Goal: Information Seeking & Learning: Find specific fact

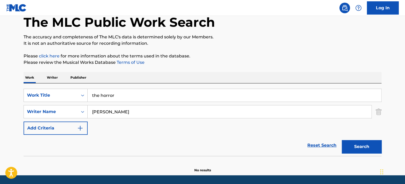
type input "[PERSON_NAME]"
click at [342, 140] on button "Search" at bounding box center [362, 146] width 40 height 13
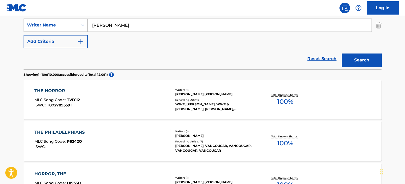
scroll to position [10, 0]
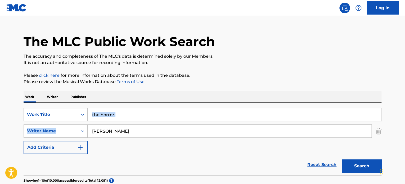
drag, startPoint x: 154, startPoint y: 118, endPoint x: 150, endPoint y: 116, distance: 4.6
click at [151, 116] on div "SearchWithCriteria66462d9b-3503-4a36-84d9-c46c1203526c Work Title the horror Se…" at bounding box center [203, 131] width 358 height 46
drag, startPoint x: 150, startPoint y: 116, endPoint x: 16, endPoint y: 114, distance: 133.8
click at [0, 118] on html "Accessibility Screen-Reader Guide, Feedback, and Issue Reporting | New window C…" at bounding box center [202, 82] width 405 height 184
paste input "Deuce Bigalow: Male Gigolo"
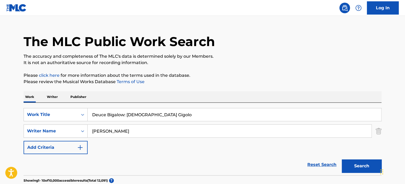
type input "Deuce Bigalow: Male Gigolo"
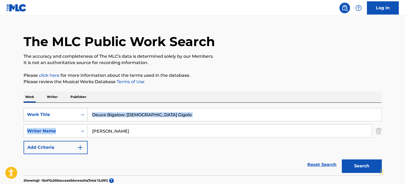
drag, startPoint x: 99, startPoint y: 118, endPoint x: 83, endPoint y: 120, distance: 15.7
click at [83, 120] on div "SearchWithCriteria66462d9b-3503-4a36-84d9-c46c1203526c Work Title Deuce Bigalow…" at bounding box center [203, 131] width 358 height 46
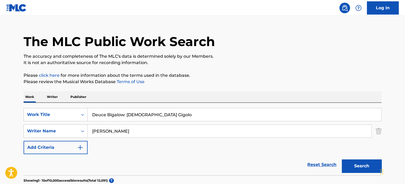
click at [112, 133] on input "johnston" at bounding box center [230, 131] width 284 height 13
paste input "Castellucci"
type input "Castellucci"
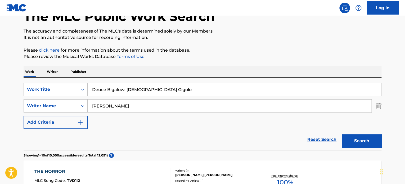
scroll to position [36, 0]
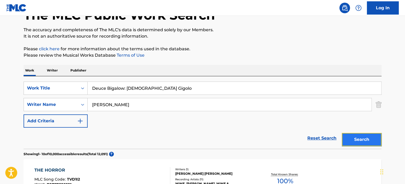
click at [365, 135] on button "Search" at bounding box center [362, 139] width 40 height 13
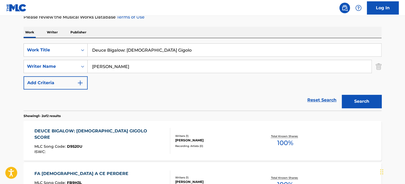
scroll to position [89, 0]
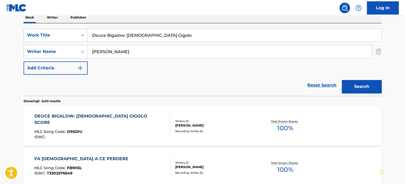
click at [157, 39] on input "Deuce Bigalow: Male Gigolo" at bounding box center [235, 35] width 294 height 13
type input "crow"
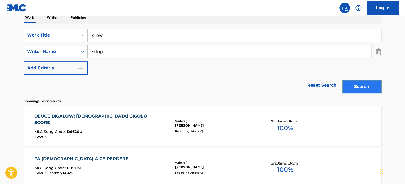
click at [374, 83] on button "Search" at bounding box center [362, 86] width 40 height 13
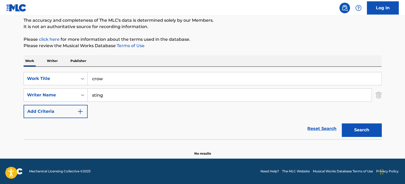
scroll to position [46, 0]
click at [152, 101] on input "sting" at bounding box center [230, 95] width 284 height 13
click at [356, 130] on button "Search" at bounding box center [362, 130] width 40 height 13
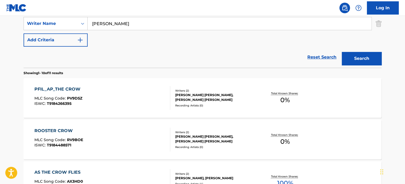
scroll to position [89, 0]
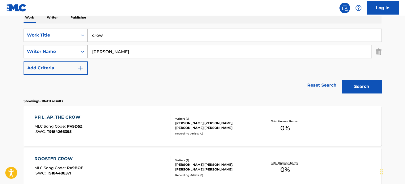
click at [160, 54] on input "johnston" at bounding box center [230, 51] width 284 height 13
paste input "Hart"
type input "Hart"
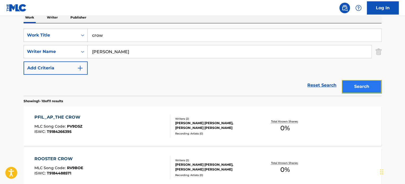
click at [361, 87] on button "Search" at bounding box center [362, 86] width 40 height 13
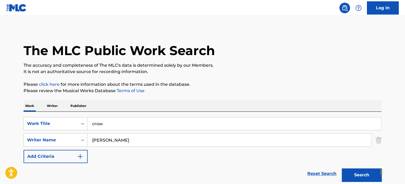
scroll to position [0, 0]
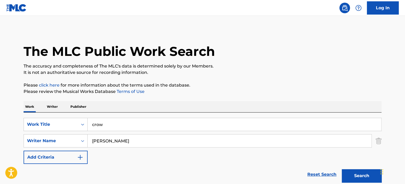
click at [145, 125] on input "crow" at bounding box center [235, 124] width 294 height 13
paste input "WHO'S NEXT"
type input "WHO'S NEXT"
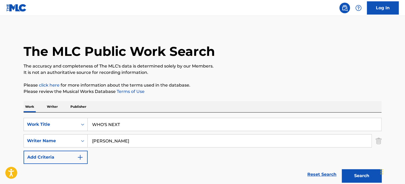
type input "johnston"
click at [342, 169] on button "Search" at bounding box center [362, 175] width 40 height 13
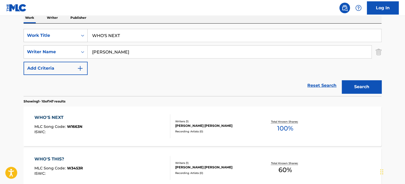
scroll to position [89, 0]
drag, startPoint x: 129, startPoint y: 37, endPoint x: -18, endPoint y: 15, distance: 148.1
click at [0, 15] on html "Accessibility Screen-Reader Guide, Feedback, and Issue Reporting | New window C…" at bounding box center [202, 3] width 405 height 184
type input "invasion"
click at [366, 91] on button "Search" at bounding box center [362, 86] width 40 height 13
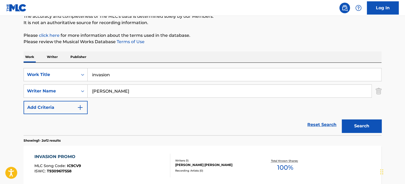
scroll to position [36, 0]
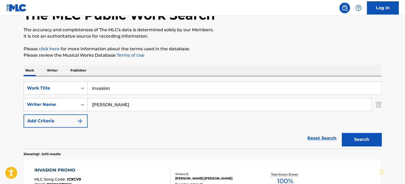
click at [110, 85] on input "invasion" at bounding box center [235, 88] width 294 height 13
click at [107, 108] on input "johnston" at bounding box center [230, 104] width 284 height 13
click at [108, 105] on input "johnston" at bounding box center [230, 104] width 284 height 13
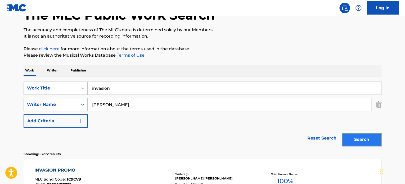
click at [357, 135] on button "Search" at bounding box center [362, 139] width 40 height 13
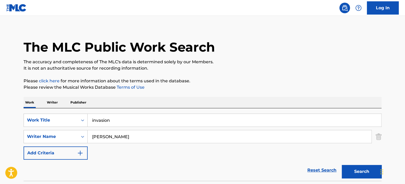
scroll to position [0, 0]
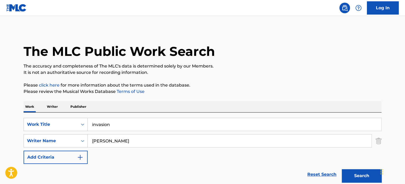
drag, startPoint x: 122, startPoint y: 135, endPoint x: 104, endPoint y: 136, distance: 17.6
click at [93, 133] on div "SearchWithCriteria66462d9b-3503-4a36-84d9-c46c1203526c Work Title invasion Sear…" at bounding box center [203, 141] width 358 height 46
type input "poulet"
click at [289, 71] on p "It is not an authoritative source for recording information." at bounding box center [203, 72] width 358 height 6
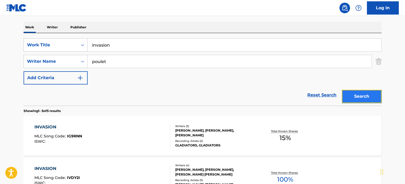
click at [351, 94] on button "Search" at bounding box center [362, 96] width 40 height 13
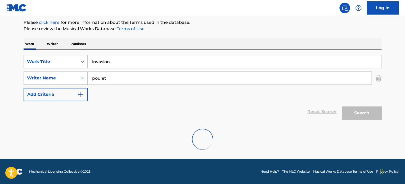
scroll to position [79, 0]
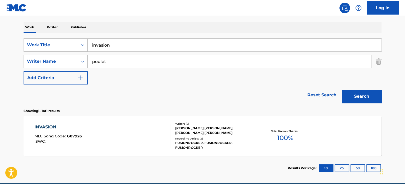
drag, startPoint x: 122, startPoint y: 49, endPoint x: -15, endPoint y: 41, distance: 136.7
click at [0, 41] on html "Accessibility Screen-Reader Guide, Feedback, and Issue Reporting | New window C…" at bounding box center [202, 13] width 405 height 184
paste input "Rap Sheet"
type input "Rap Sheet"
click at [172, 74] on div "SearchWithCriteria66462d9b-3503-4a36-84d9-c46c1203526c Work Title Rap Sheet Sea…" at bounding box center [203, 61] width 358 height 46
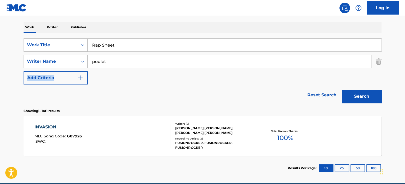
click at [172, 74] on div "SearchWithCriteria66462d9b-3503-4a36-84d9-c46c1203526c Work Title Rap Sheet Sea…" at bounding box center [203, 61] width 358 height 46
click at [150, 69] on div "SearchWithCriteria66462d9b-3503-4a36-84d9-c46c1203526c Work Title Rap Sheet Sea…" at bounding box center [203, 61] width 358 height 46
click at [152, 61] on input "poulet" at bounding box center [230, 61] width 284 height 13
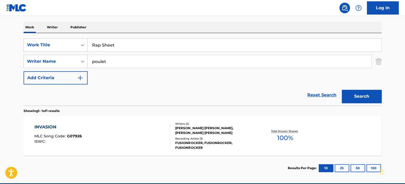
click at [152, 61] on input "poulet" at bounding box center [230, 61] width 284 height 13
click at [363, 98] on button "Search" at bounding box center [362, 96] width 40 height 13
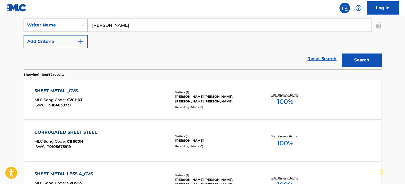
scroll to position [106, 0]
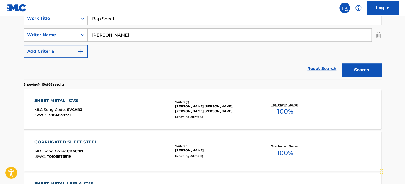
drag, startPoint x: 127, startPoint y: 35, endPoint x: 27, endPoint y: 26, distance: 100.8
click at [32, 26] on div "SearchWithCriteria66462d9b-3503-4a36-84d9-c46c1203526c Work Title Rap Sheet Sea…" at bounding box center [203, 35] width 358 height 46
paste input "Leglise"
type input "Leglise"
click at [377, 64] on button "Search" at bounding box center [362, 69] width 40 height 13
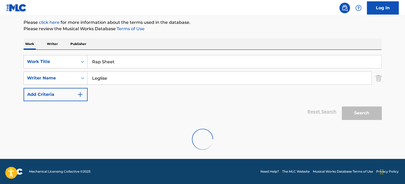
scroll to position [104, 0]
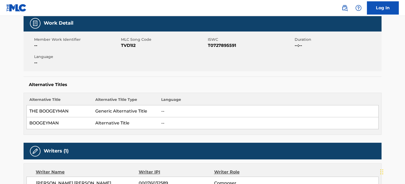
scroll to position [79, 0]
click at [222, 45] on span "T0727895591" at bounding box center [251, 45] width 86 height 6
copy span "T0727895591"
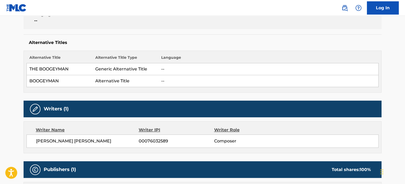
scroll to position [185, 0]
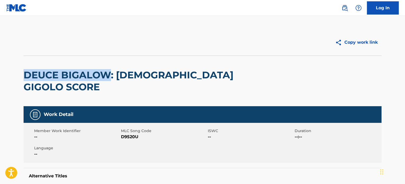
drag, startPoint x: 26, startPoint y: 78, endPoint x: 105, endPoint y: 81, distance: 79.6
copy h2 "DEUCE BIGALOW"
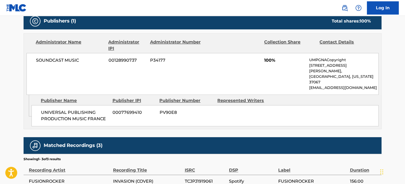
scroll to position [79, 0]
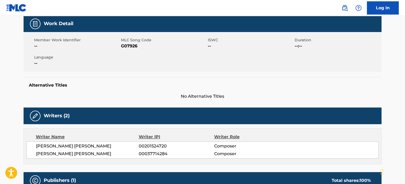
drag, startPoint x: 139, startPoint y: 140, endPoint x: 160, endPoint y: 55, distance: 87.1
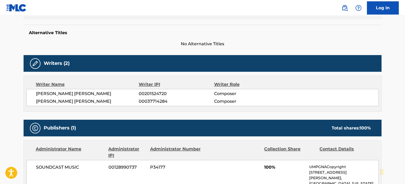
scroll to position [132, 0]
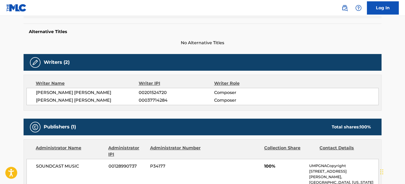
click at [120, 107] on div "Writer Name Writer IPI Writer Role JEAN-YVES EDMOND RIGO 00201524720 Composer C…" at bounding box center [203, 93] width 358 height 36
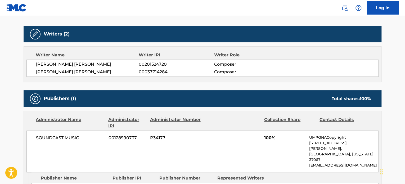
scroll to position [159, 0]
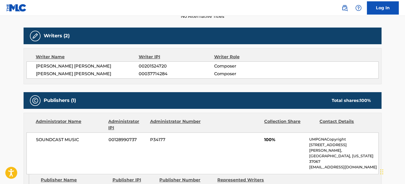
click at [86, 68] on span "JEAN-YVES EDMOND RIGO" at bounding box center [87, 66] width 103 height 6
copy span "RIGO"
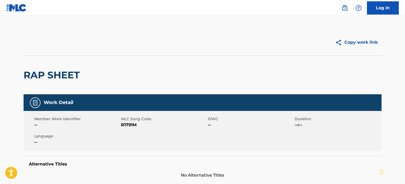
click at [71, 71] on h2 "RAP SHEET" at bounding box center [53, 75] width 59 height 12
copy div "RAP SHEET"
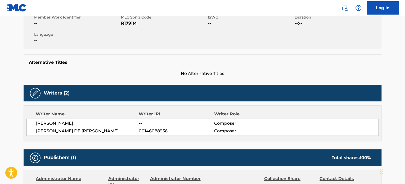
scroll to position [159, 0]
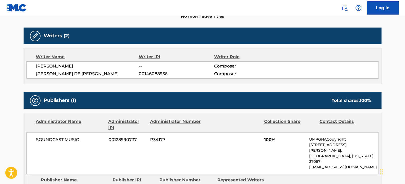
click at [61, 73] on span "[PERSON_NAME] DE [PERSON_NAME]" at bounding box center [87, 74] width 103 height 6
copy span "WAEL"
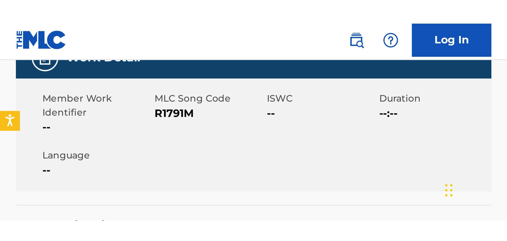
scroll to position [88, 0]
